Goal: Task Accomplishment & Management: Manage account settings

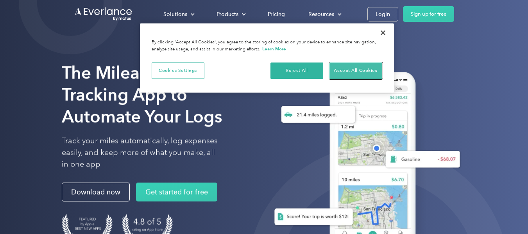
click at [363, 74] on button "Accept All Cookies" at bounding box center [356, 71] width 53 height 16
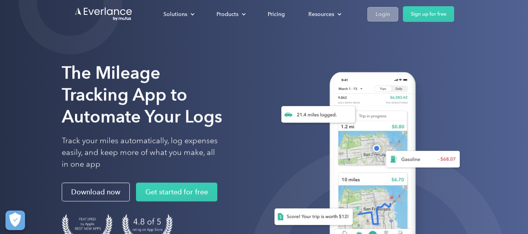
click at [385, 17] on div "Login" at bounding box center [383, 14] width 14 height 10
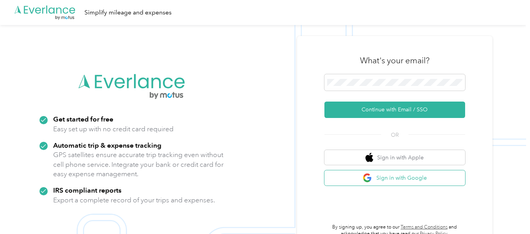
click at [419, 180] on button "Sign in with Google" at bounding box center [395, 178] width 141 height 15
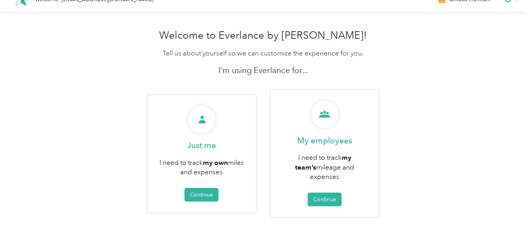
scroll to position [25, 0]
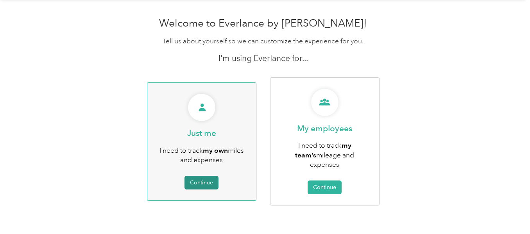
click at [209, 177] on button "Continue" at bounding box center [202, 183] width 34 height 14
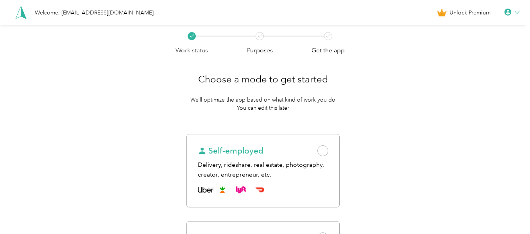
click at [520, 8] on div "Unlock Premium" at bounding box center [478, 13] width 83 height 10
click at [520, 10] on div at bounding box center [511, 13] width 15 height 8
click at [472, 30] on div "Personal Settings" at bounding box center [486, 27] width 88 height 16
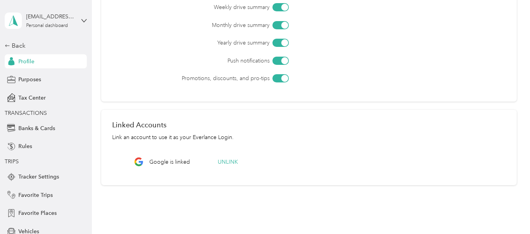
scroll to position [292, 0]
click at [26, 195] on span "Favorite Trips" at bounding box center [35, 195] width 34 height 8
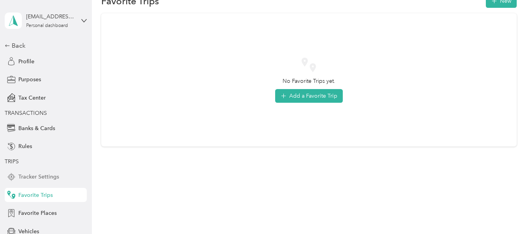
click at [48, 178] on span "Tracker Settings" at bounding box center [38, 177] width 41 height 8
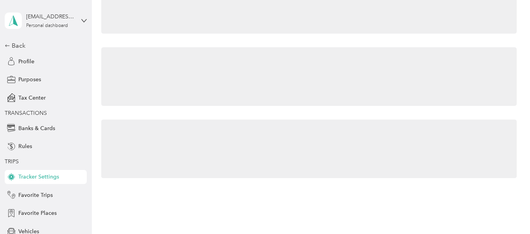
scroll to position [28, 0]
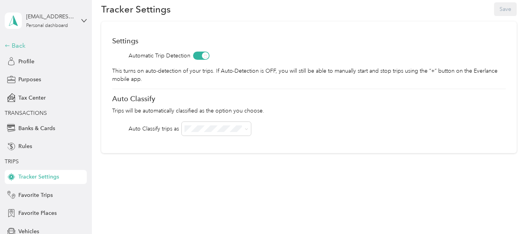
click at [14, 47] on div "Back" at bounding box center [44, 45] width 78 height 9
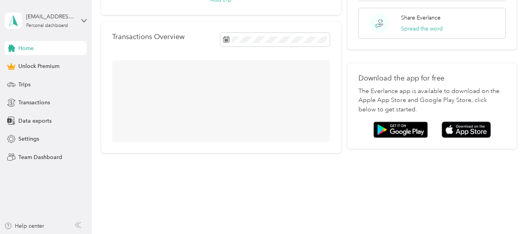
scroll to position [121, 0]
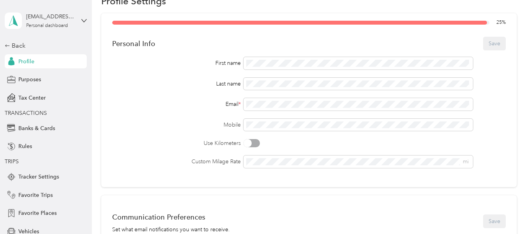
scroll to position [292, 0]
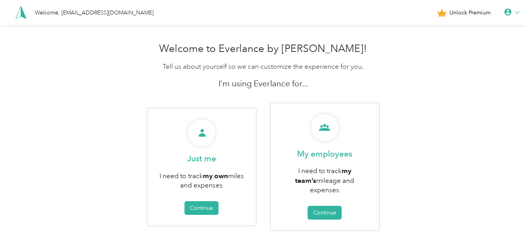
scroll to position [25, 0]
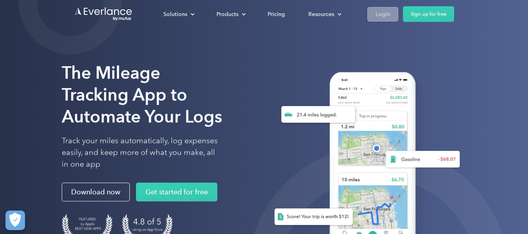
click at [378, 17] on div "Login" at bounding box center [383, 14] width 14 height 10
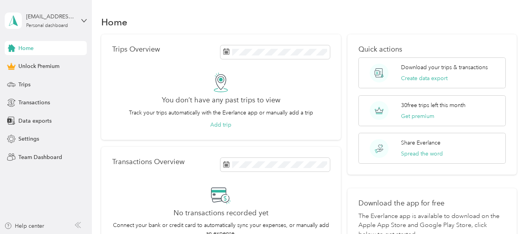
click at [81, 20] on div "jblevins834@gmail.com Personal dashboard" at bounding box center [46, 20] width 82 height 27
click at [32, 59] on div "Log out" at bounding box center [88, 64] width 154 height 14
